Goal: Task Accomplishment & Management: Manage account settings

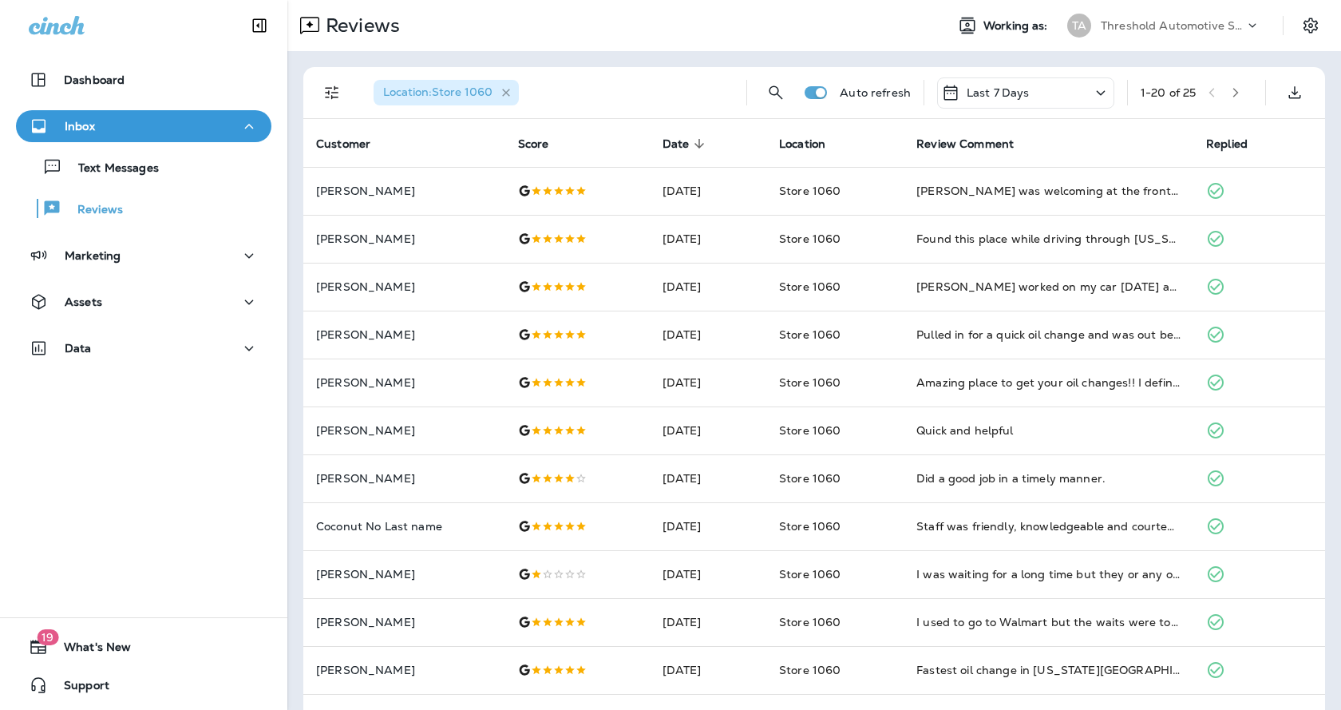
click at [510, 99] on icon "button" at bounding box center [507, 93] width 14 height 14
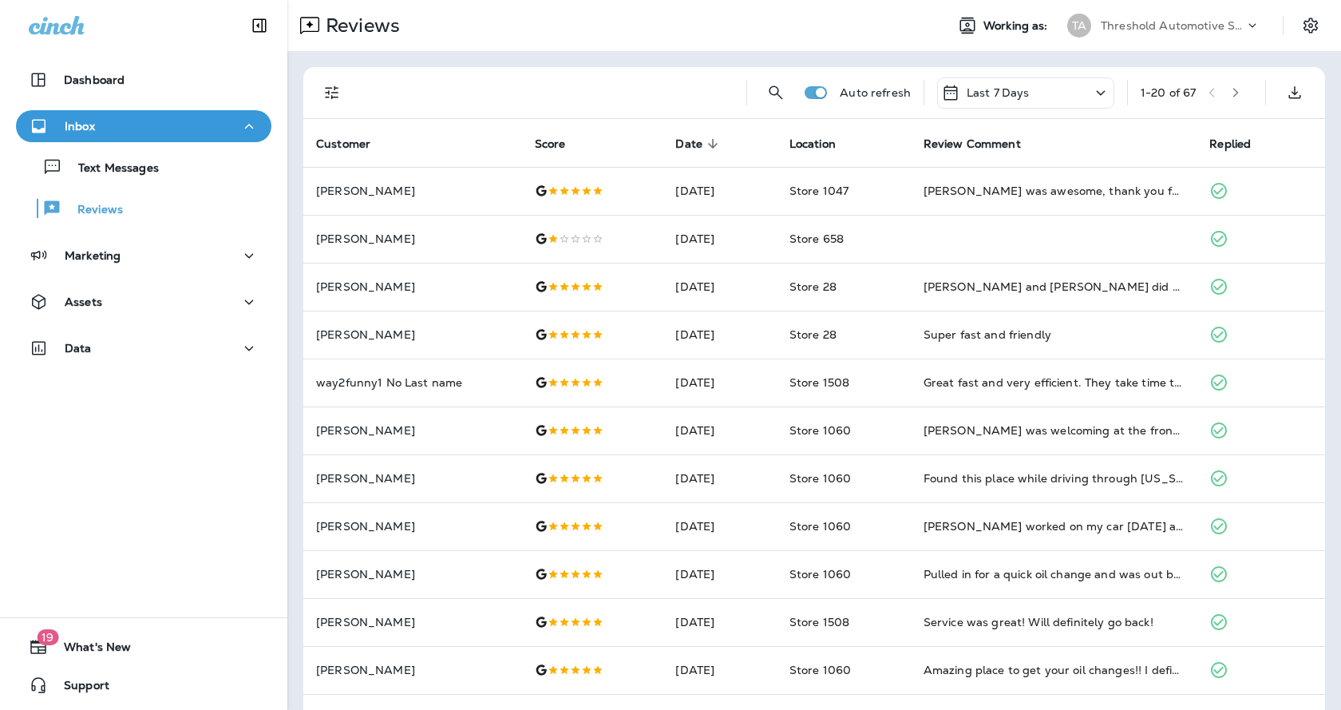
click at [1230, 89] on icon "button" at bounding box center [1235, 92] width 11 height 11
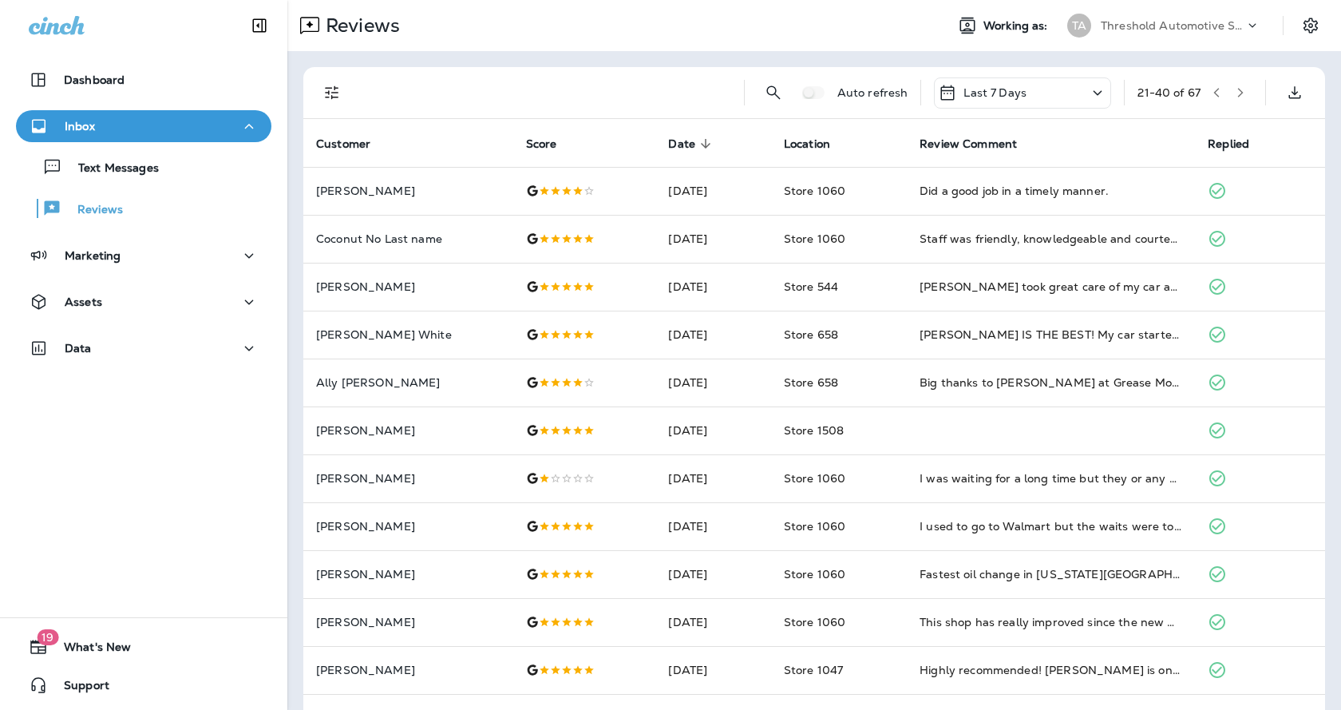
click at [334, 93] on icon "Filters" at bounding box center [332, 92] width 19 height 19
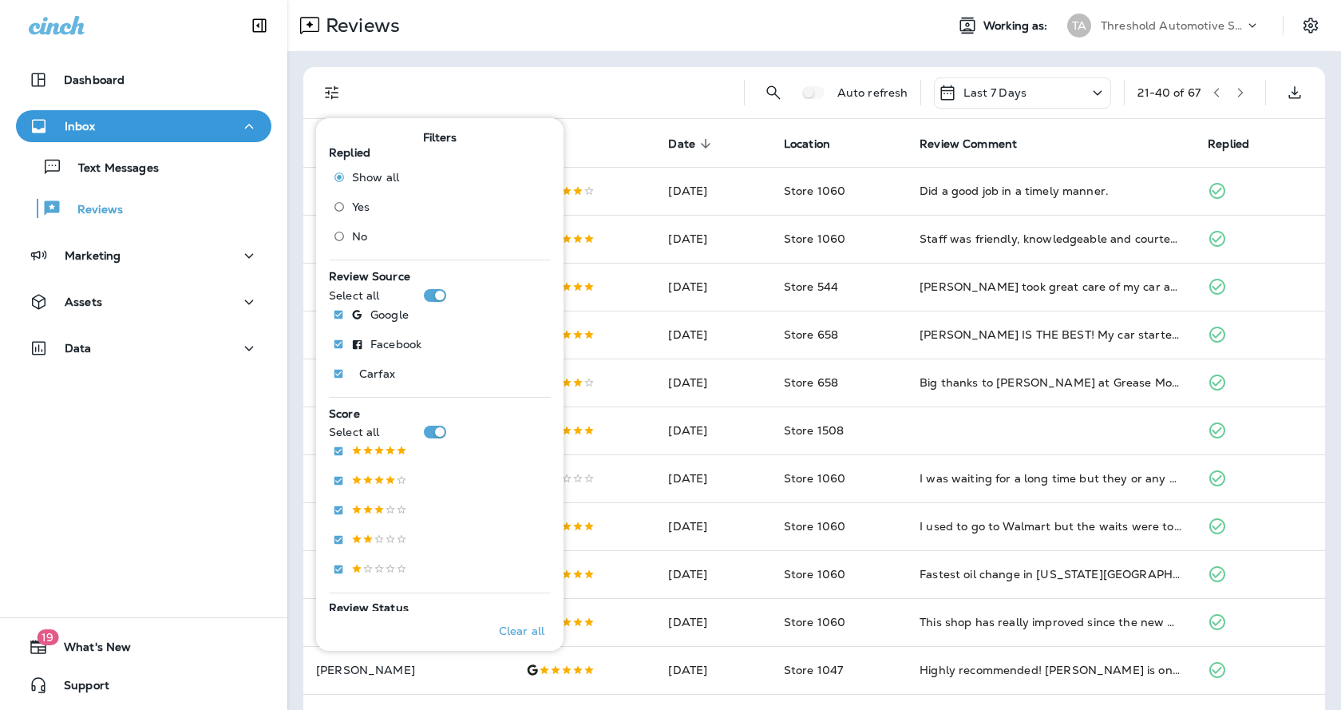
click at [156, 451] on div "Dashboard Inbox Text Messages Reviews Marketing Assets Data 19 What's New Suppo…" at bounding box center [143, 355] width 287 height 710
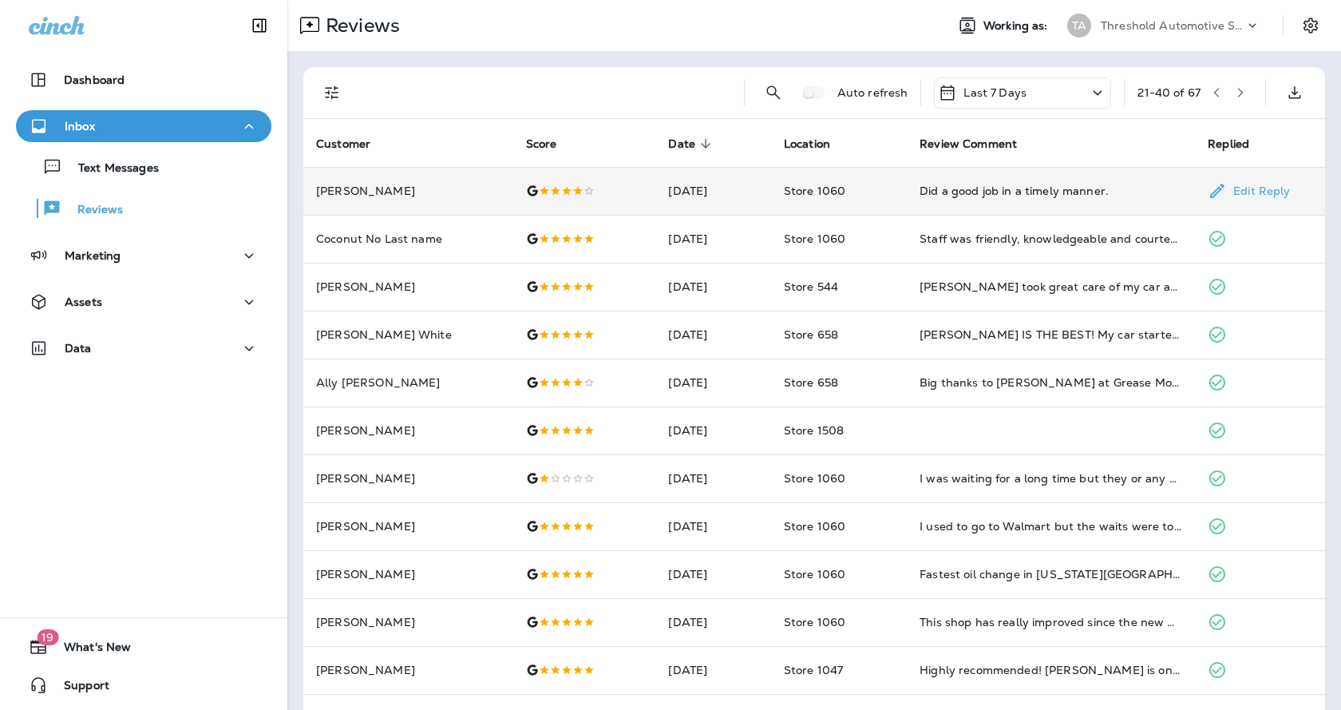
click at [1001, 187] on div "Did a good job in a timely manner." at bounding box center [1051, 191] width 263 height 16
click at [331, 90] on icon "Filters" at bounding box center [332, 92] width 19 height 19
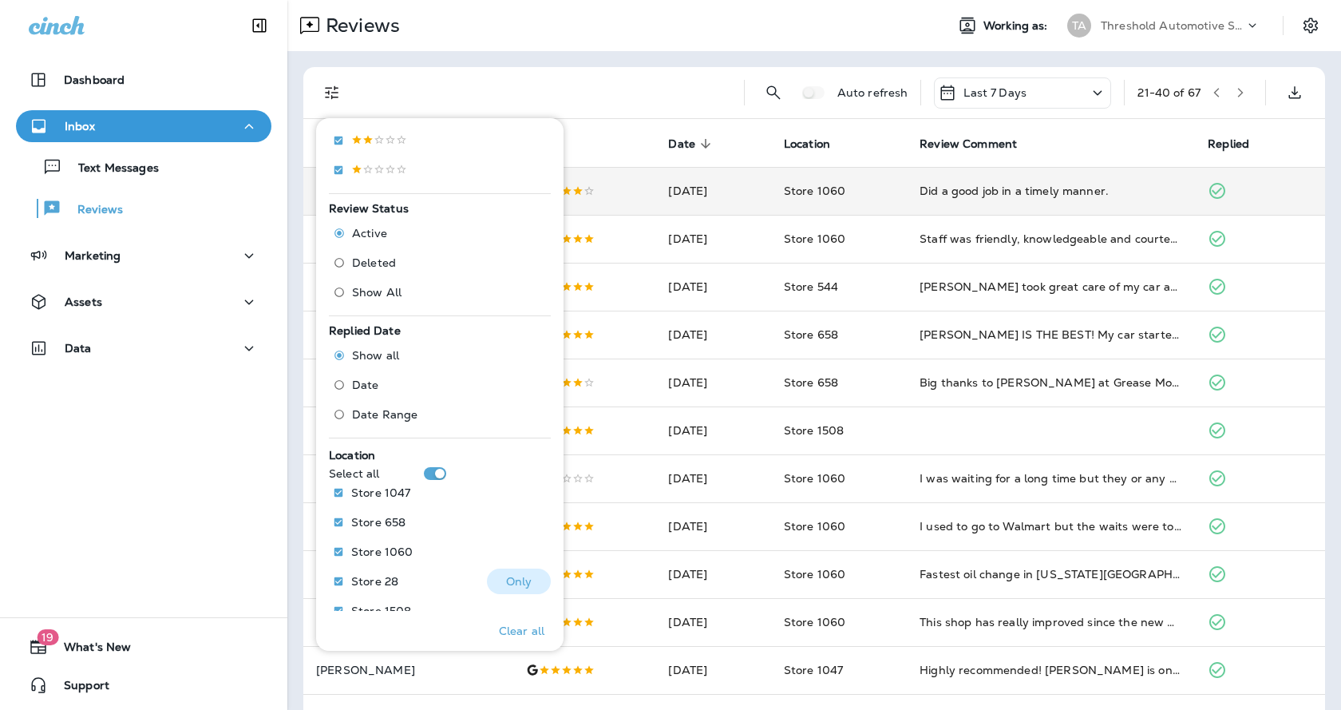
scroll to position [472, 0]
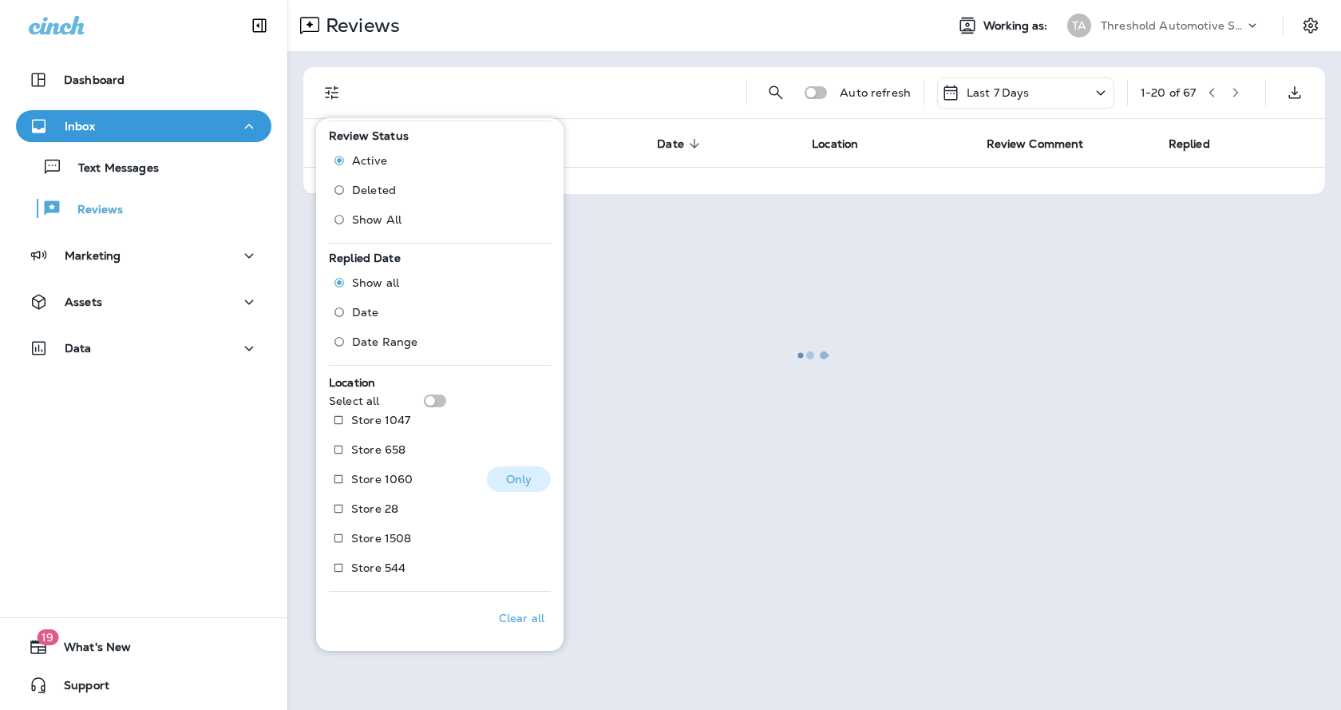
click at [354, 481] on p "Store 1060" at bounding box center [381, 479] width 61 height 13
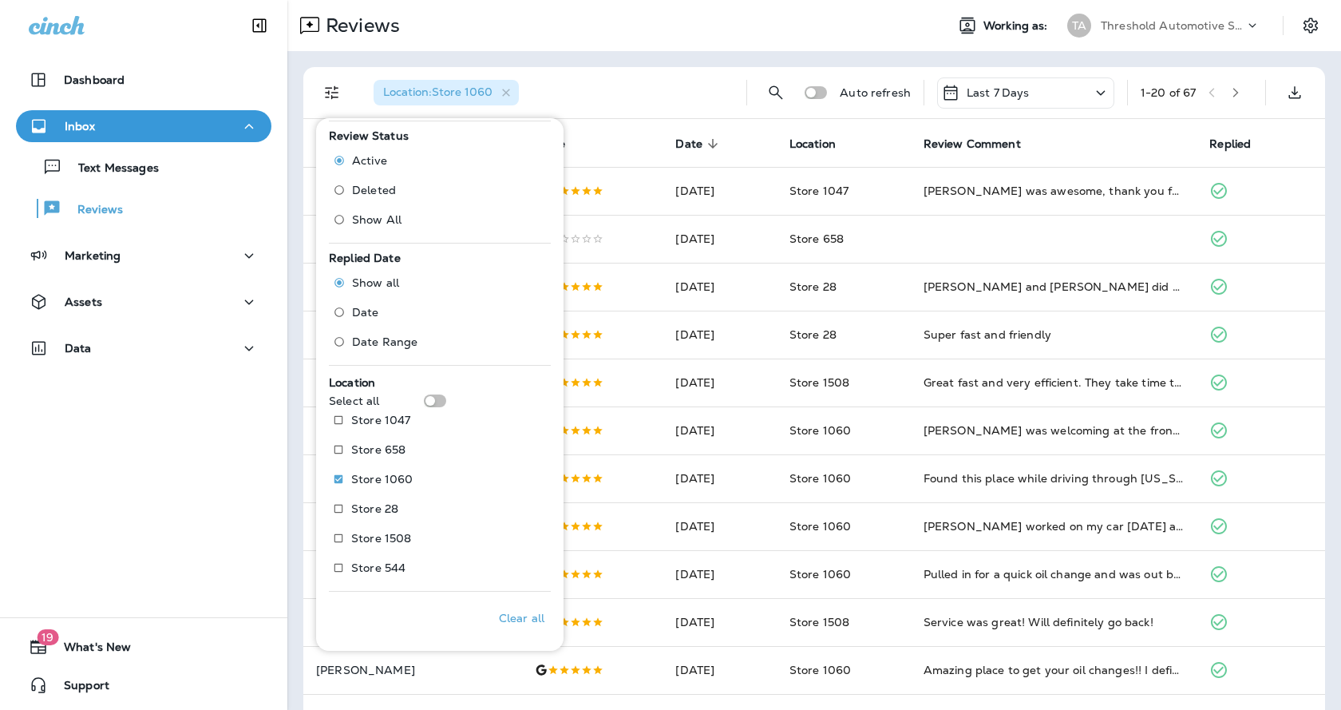
click at [233, 514] on div "Dashboard Inbox Text Messages Reviews Marketing Assets Data 19 What's New Suppo…" at bounding box center [143, 355] width 287 height 710
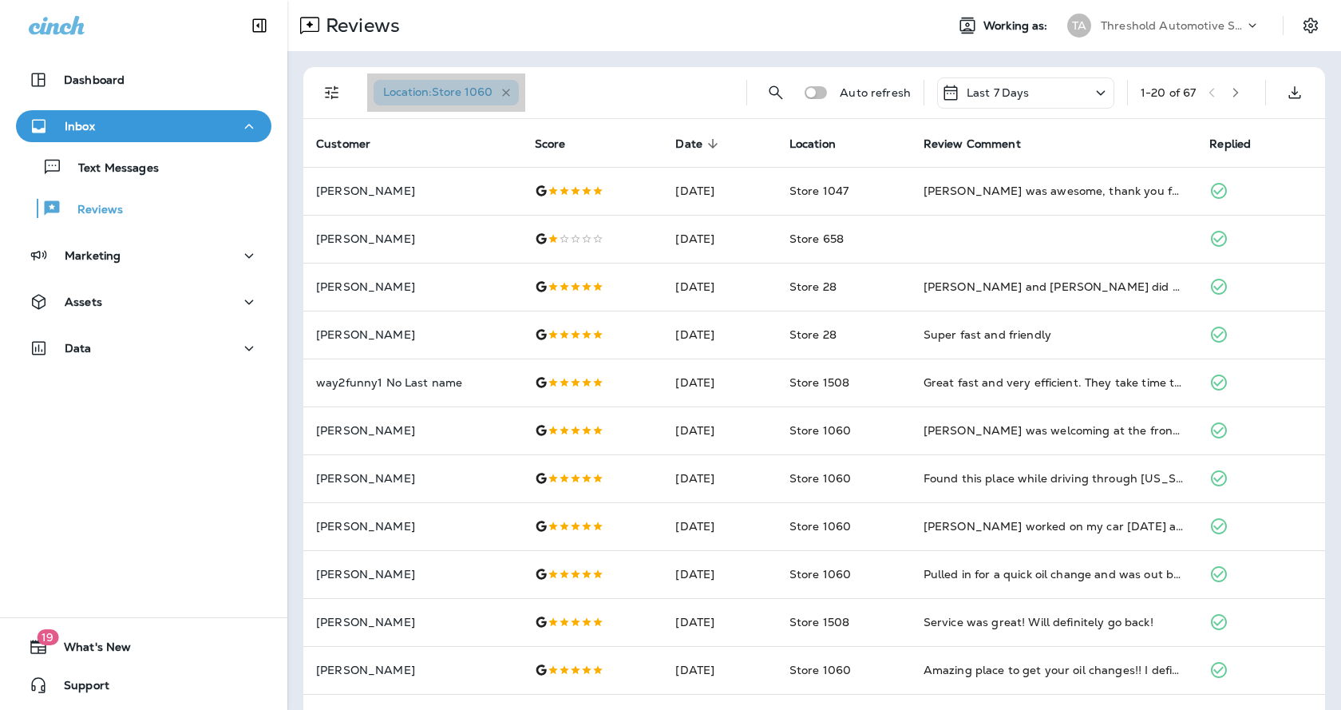
click at [503, 88] on icon "button" at bounding box center [507, 93] width 14 height 14
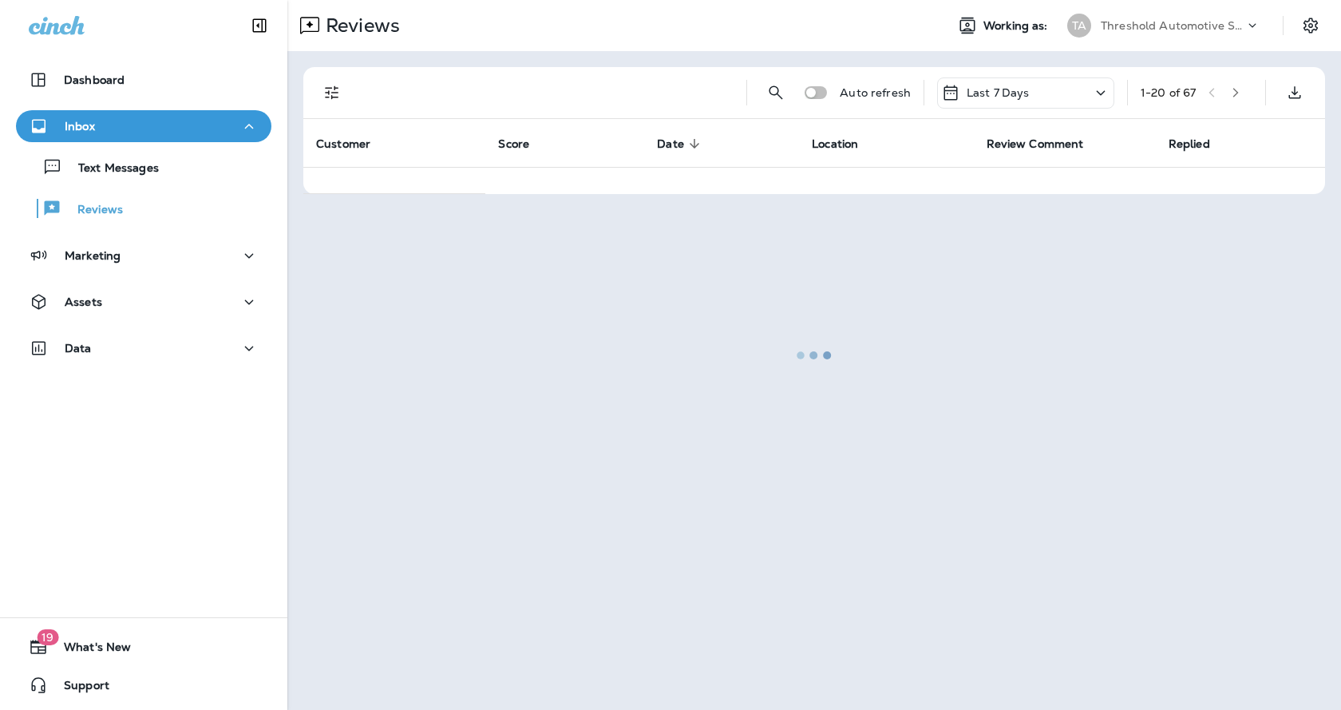
click at [331, 93] on div at bounding box center [814, 355] width 1051 height 707
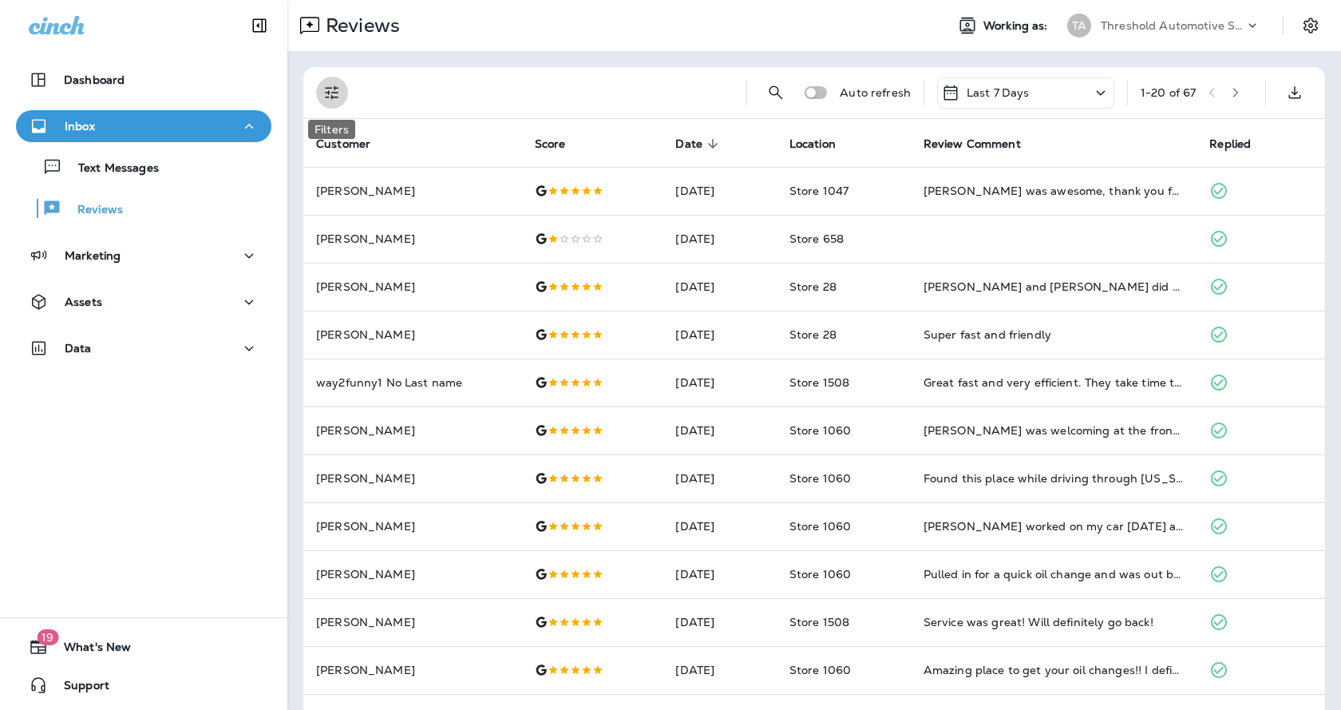
click at [331, 93] on icon "Filters" at bounding box center [332, 92] width 19 height 19
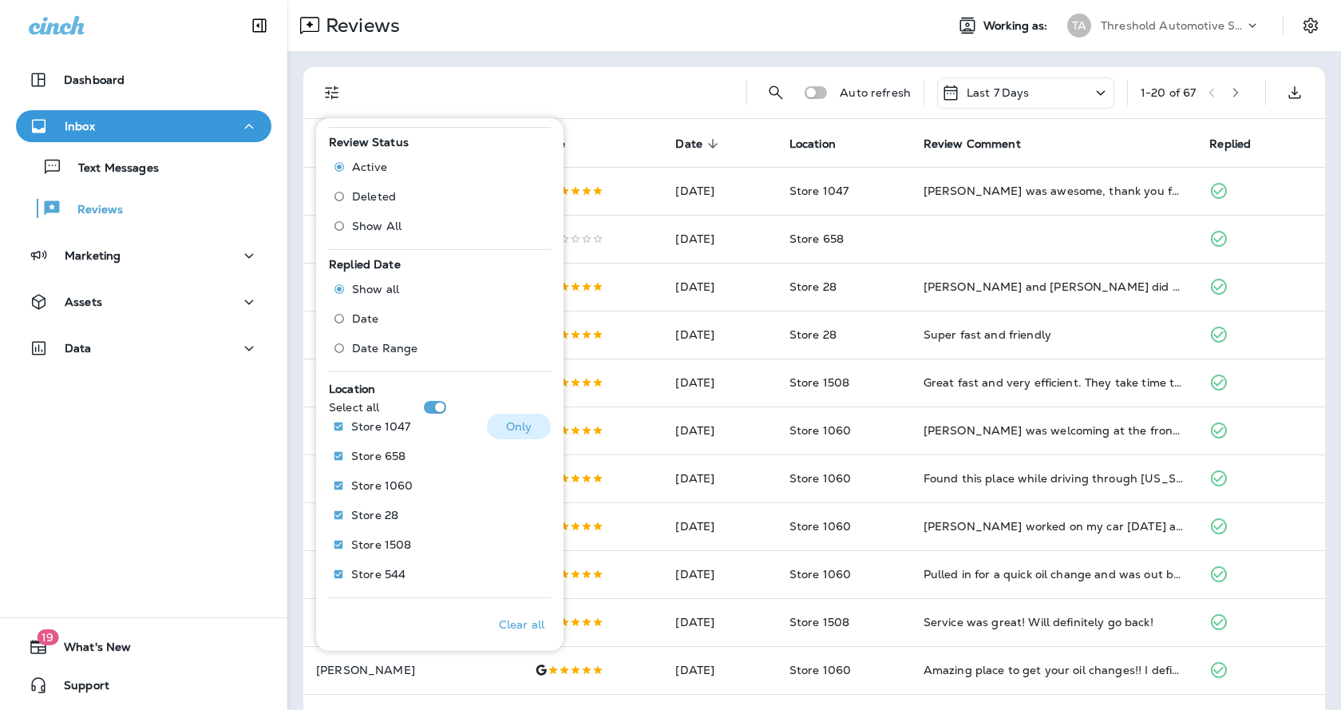
scroll to position [472, 0]
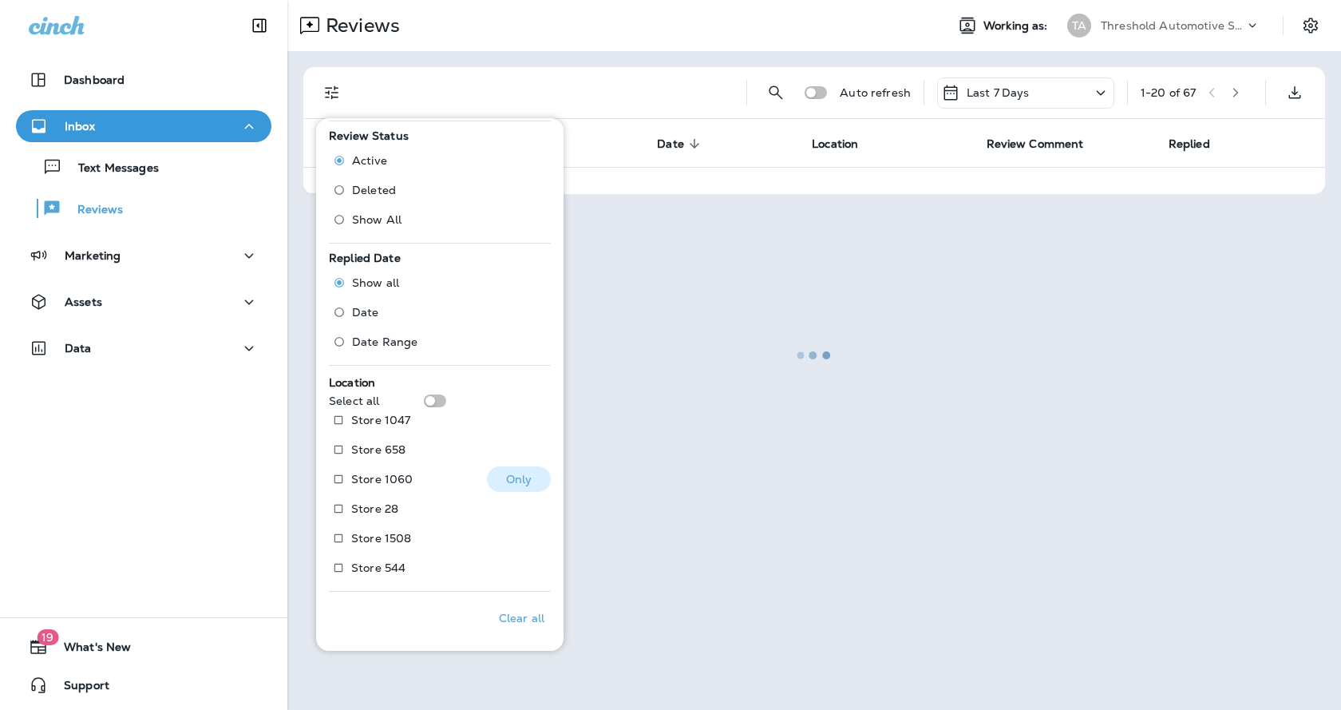
click at [515, 476] on p "Only" at bounding box center [519, 479] width 26 height 13
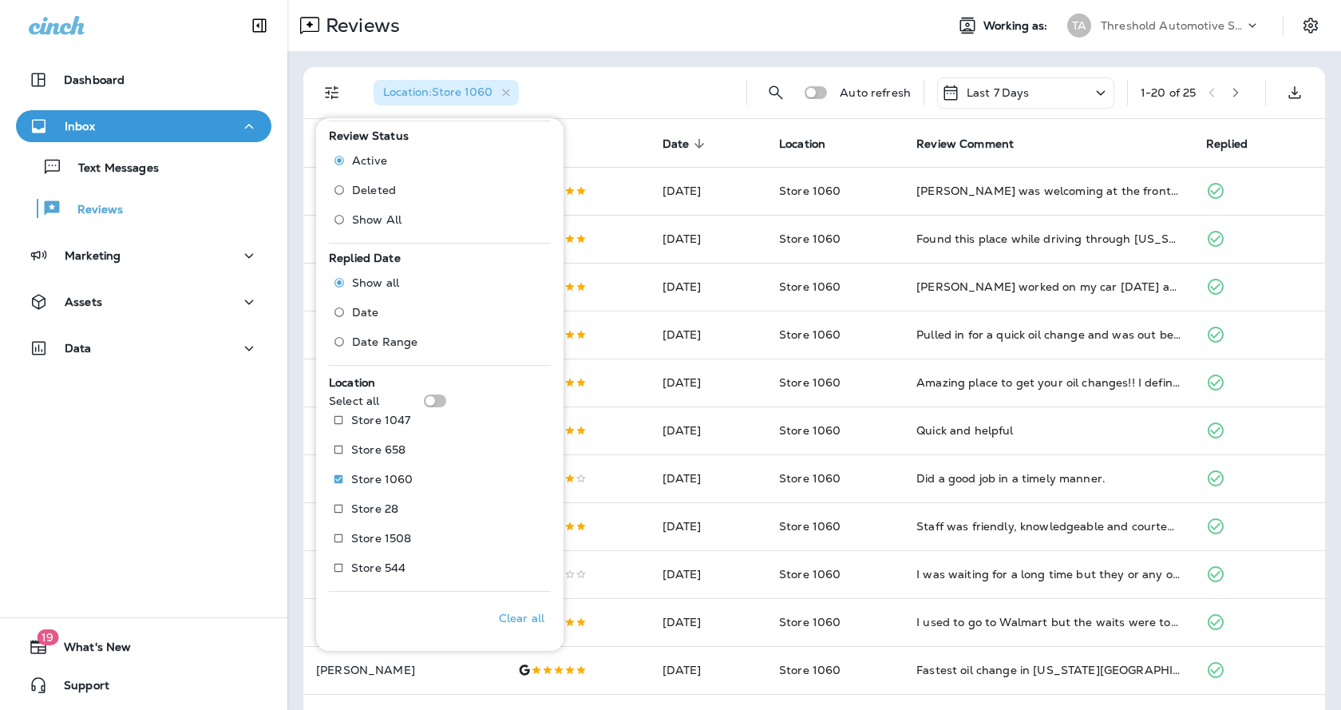
click at [238, 522] on div "Dashboard Inbox Text Messages Reviews Marketing Assets Data 19 What's New Suppo…" at bounding box center [143, 355] width 287 height 710
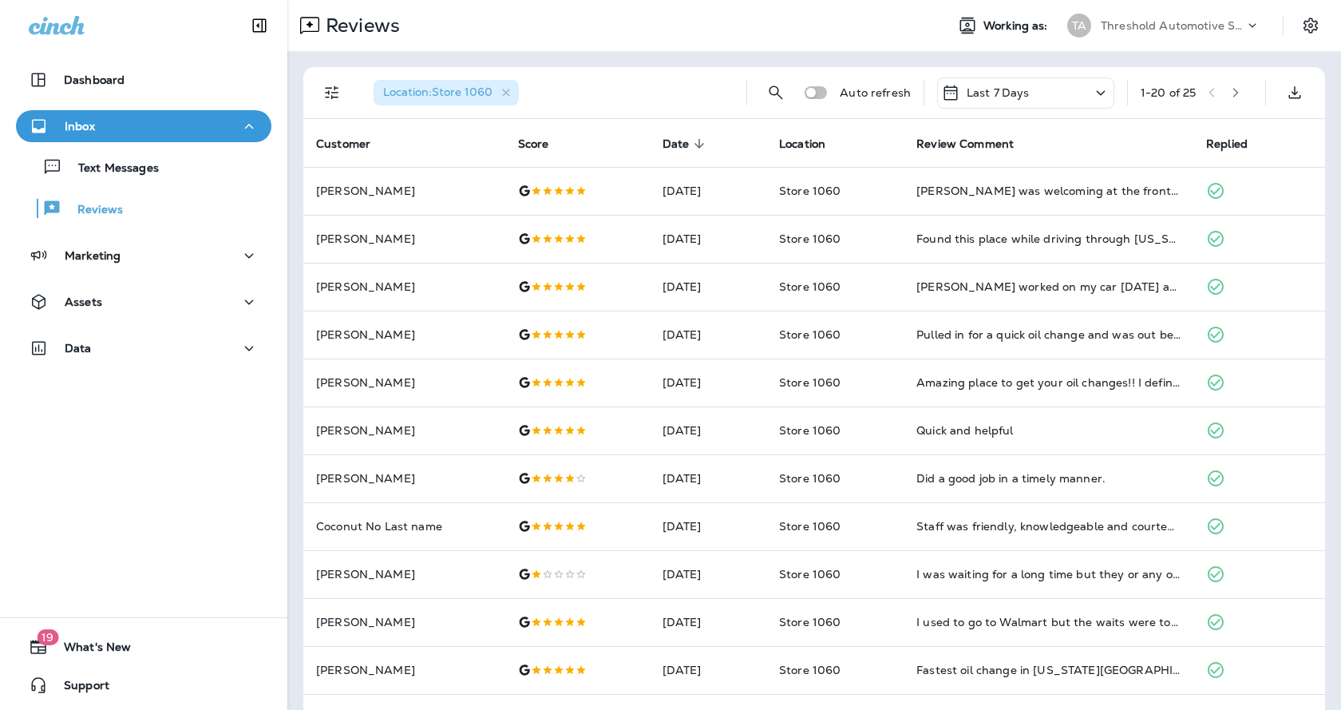
click at [1237, 93] on button "button" at bounding box center [1236, 93] width 24 height 24
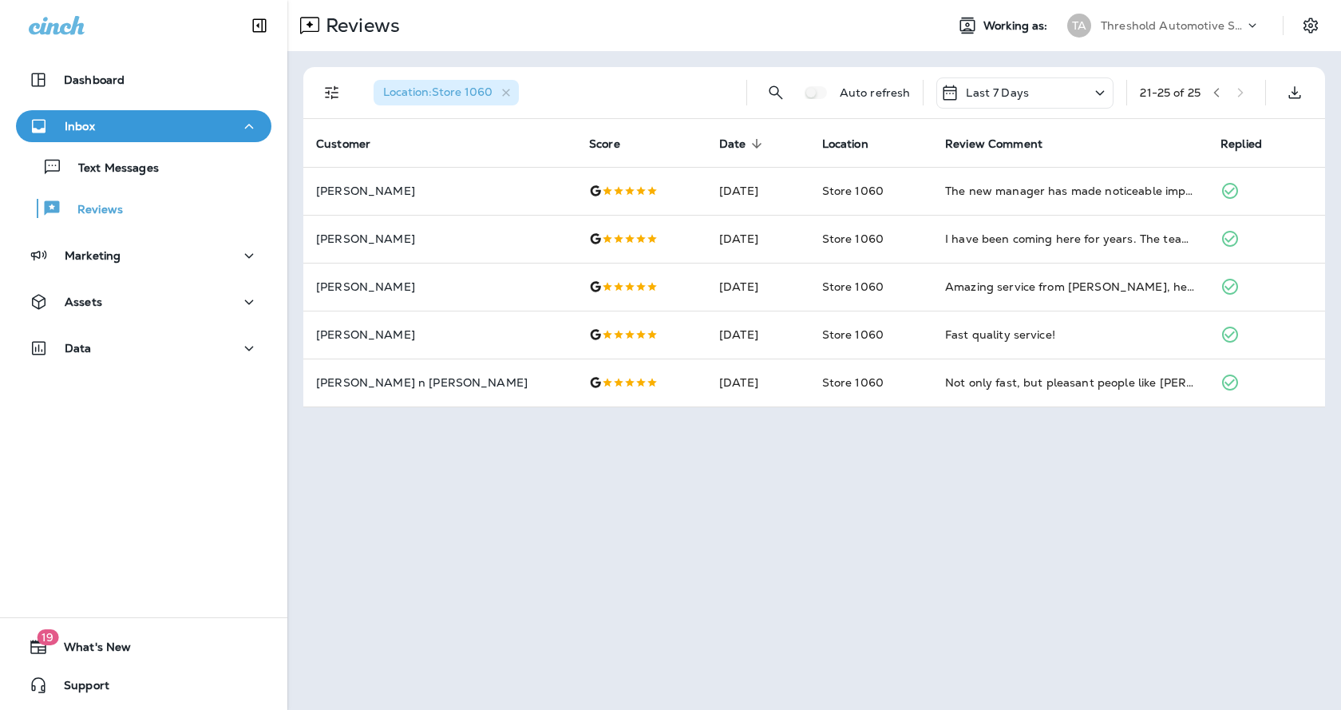
click at [1213, 95] on icon "button" at bounding box center [1216, 92] width 11 height 11
